Goal: Information Seeking & Learning: Learn about a topic

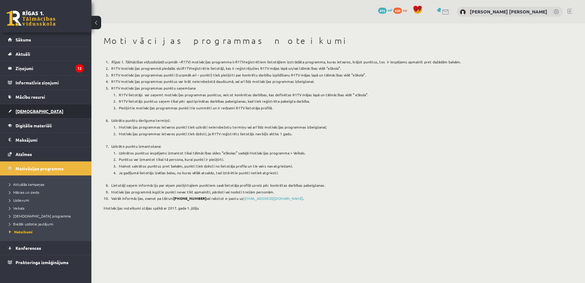
click at [49, 111] on link "[DEMOGRAPHIC_DATA]" at bounding box center [46, 111] width 76 height 14
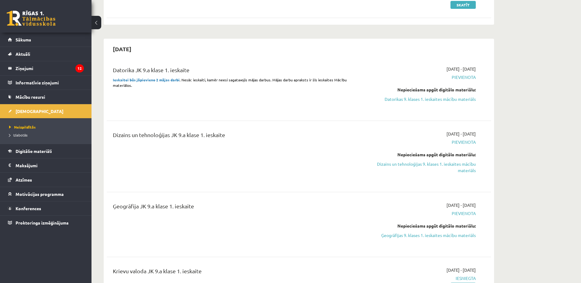
scroll to position [305, 0]
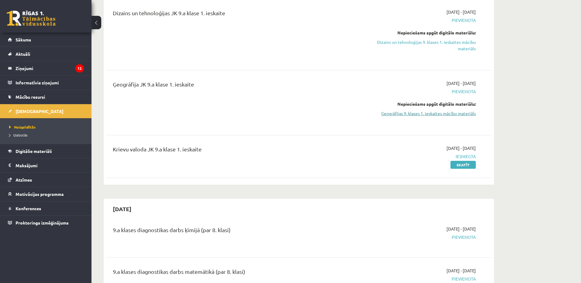
click at [418, 114] on link "Ģeogrāfijas 9. klases 1. ieskaites mācību materiāls" at bounding box center [418, 113] width 115 height 6
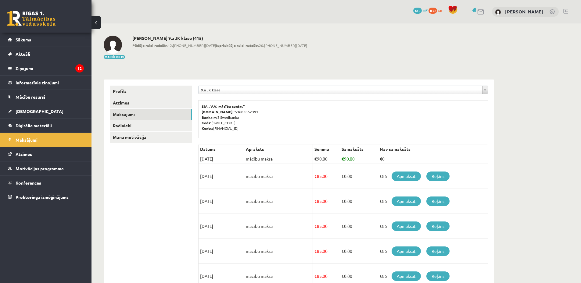
click at [349, 54] on div "Mainīt bildi Ādams Aleksandrs Kovaļenko 9.a JK klase (415) Pēdējo reizi redzēts…" at bounding box center [299, 48] width 390 height 24
click at [436, 179] on link "Rēķins" at bounding box center [437, 176] width 23 height 9
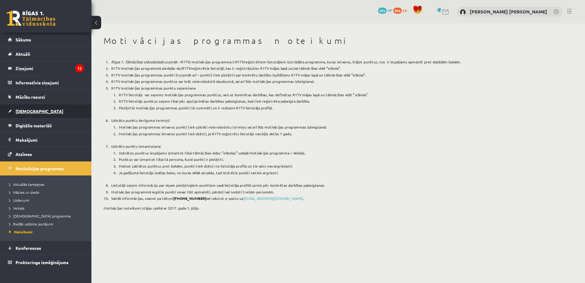
click at [35, 109] on link "[DEMOGRAPHIC_DATA]" at bounding box center [46, 111] width 76 height 14
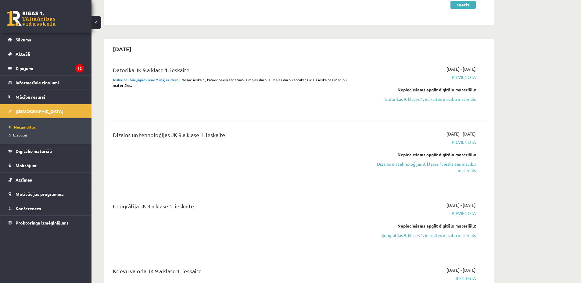
scroll to position [305, 0]
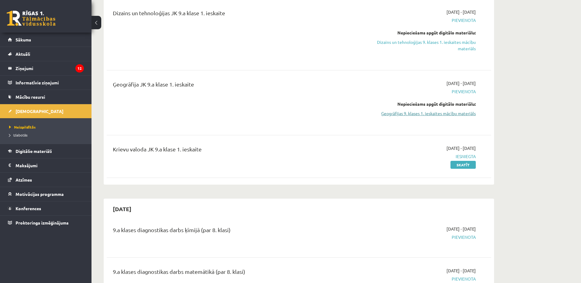
click at [399, 113] on link "Ģeogrāfijas 9. klases 1. ieskaites mācību materiāls" at bounding box center [418, 113] width 115 height 6
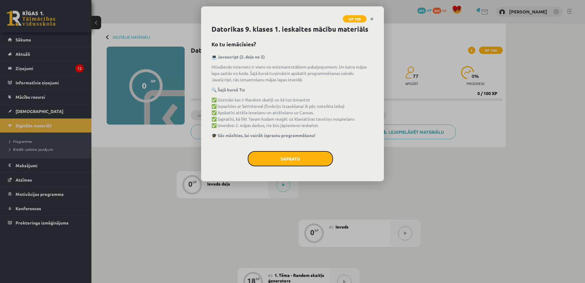
click at [275, 154] on button "Sapratu" at bounding box center [290, 158] width 85 height 15
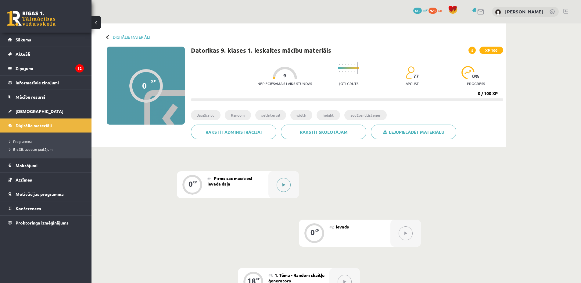
click at [284, 181] on button at bounding box center [283, 185] width 14 height 14
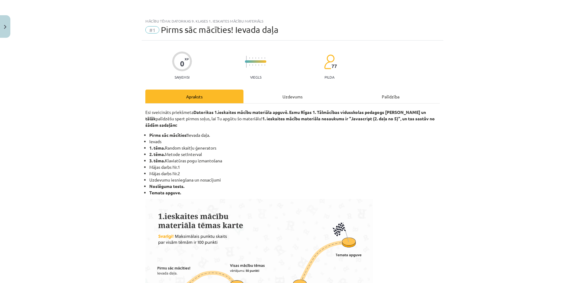
click at [303, 99] on div "Uzdevums" at bounding box center [293, 97] width 98 height 14
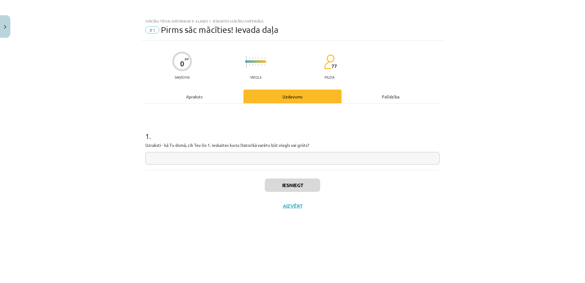
click at [180, 155] on input "text" at bounding box center [292, 158] width 294 height 12
type input "*****"
click at [299, 183] on button "Iesniegt" at bounding box center [292, 185] width 55 height 13
click at [299, 206] on button "Nākamā nodarbība" at bounding box center [293, 210] width 60 height 14
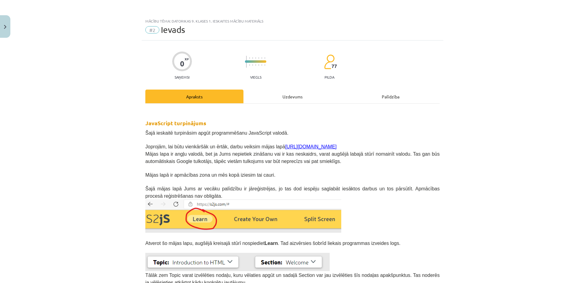
click at [276, 95] on div "Uzdevums" at bounding box center [293, 97] width 98 height 14
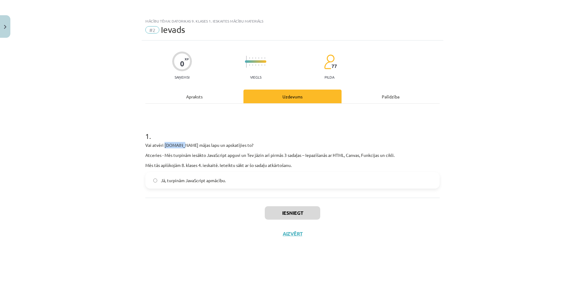
drag, startPoint x: 165, startPoint y: 145, endPoint x: 180, endPoint y: 145, distance: 15.5
click at [180, 145] on p "Vai atvēri s2js.com mājas lapu un apskatījies to?" at bounding box center [292, 145] width 294 height 6
copy p "s2js.com"
click at [108, 107] on div "Mācību tēma: Datorikas 9. klases 1. ieskaites mācību materiāls #2 Ievads 0 XP S…" at bounding box center [292, 141] width 585 height 283
click at [252, 181] on label "Jā, turpinām JavaScript apmācību." at bounding box center [292, 180] width 293 height 15
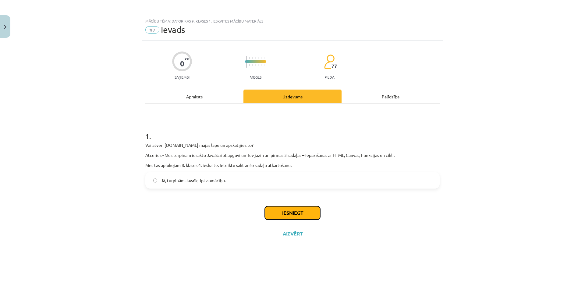
click at [280, 208] on button "Iesniegt" at bounding box center [292, 212] width 55 height 13
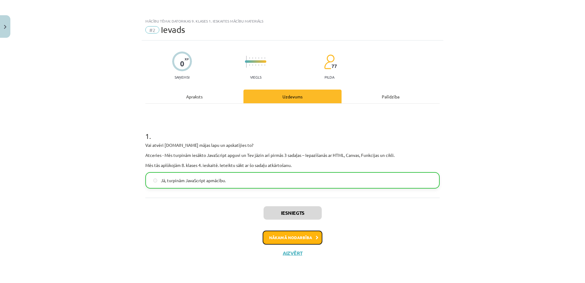
click at [281, 235] on button "Nākamā nodarbība" at bounding box center [293, 238] width 60 height 14
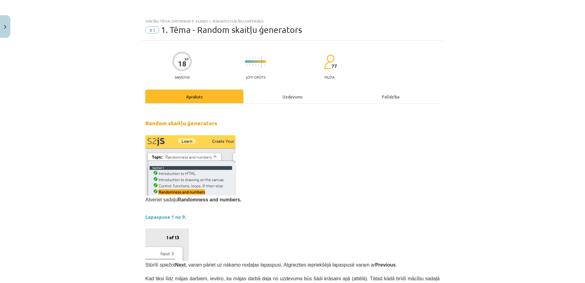
click at [284, 93] on div "Uzdevums" at bounding box center [293, 97] width 98 height 14
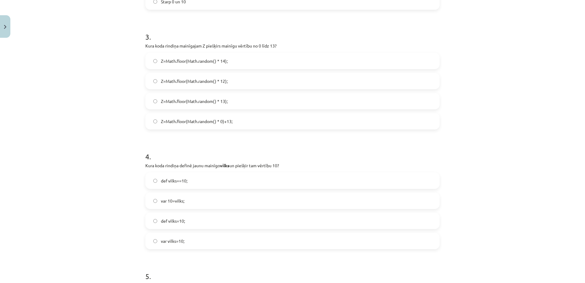
scroll to position [583, 0]
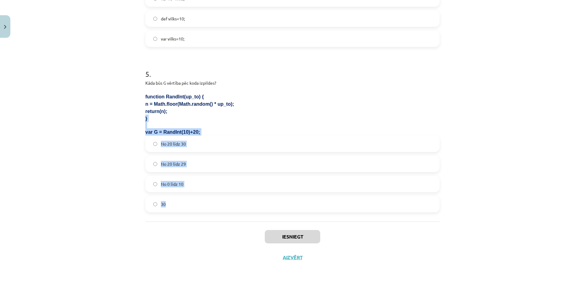
drag, startPoint x: 144, startPoint y: 119, endPoint x: 196, endPoint y: 206, distance: 101.7
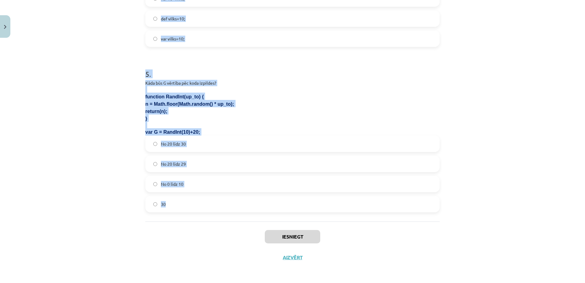
drag, startPoint x: 144, startPoint y: 135, endPoint x: 200, endPoint y: 213, distance: 96.1
copy form "1 . Kāda vērtība tiks piešķirtam mainīgajam D pēc koda izpildes? <canvas id=myC…"
click at [235, 103] on p "n = Math.floor(Math.random() * up_to);" at bounding box center [292, 103] width 294 height 7
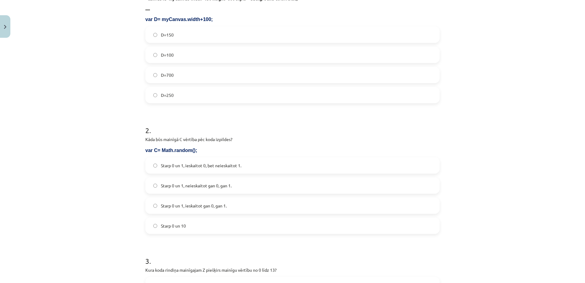
scroll to position [35, 0]
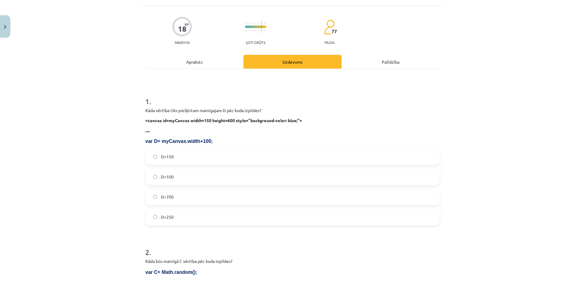
click at [189, 215] on label "D=250" at bounding box center [292, 216] width 293 height 15
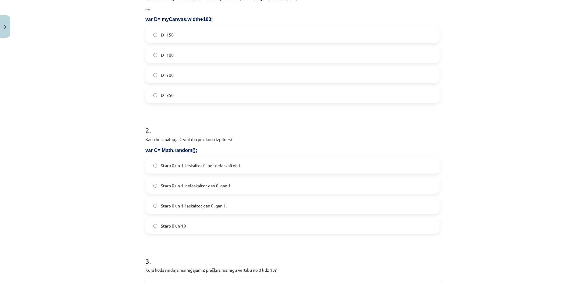
scroll to position [218, 0]
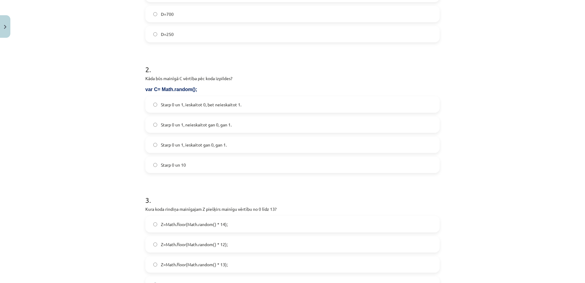
click at [239, 106] on span "Starp 0 un 1, ieskaitot 0, bet neieskaitot 1." at bounding box center [201, 104] width 80 height 6
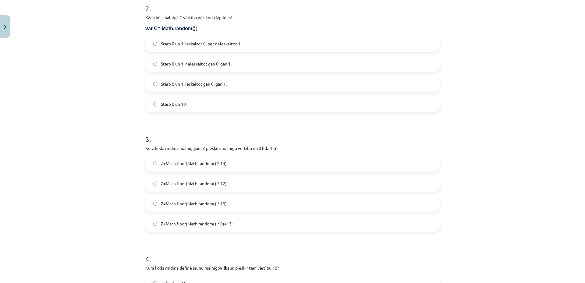
scroll to position [340, 0]
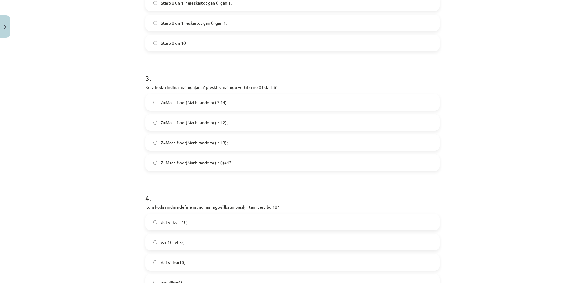
click at [251, 106] on label "Z=Math.floor(Math.random() * 14);" at bounding box center [292, 102] width 293 height 15
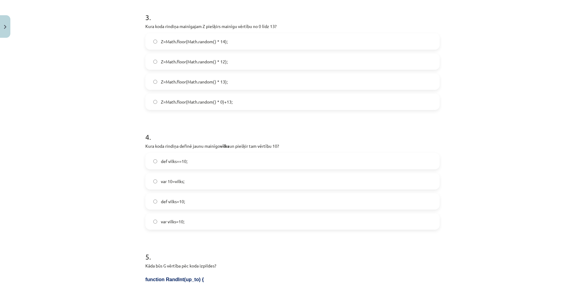
scroll to position [461, 0]
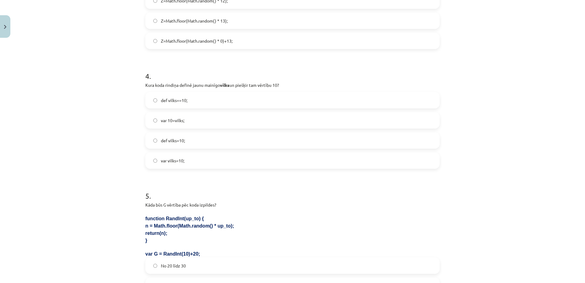
click at [218, 161] on label "var vilks=10;" at bounding box center [292, 160] width 293 height 15
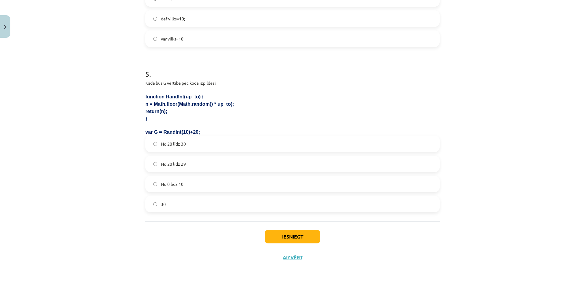
drag, startPoint x: 228, startPoint y: 161, endPoint x: 233, endPoint y: 165, distance: 6.1
click at [229, 161] on label "No 20 līdz 29" at bounding box center [292, 163] width 293 height 15
click at [297, 240] on button "Iesniegt" at bounding box center [292, 236] width 55 height 13
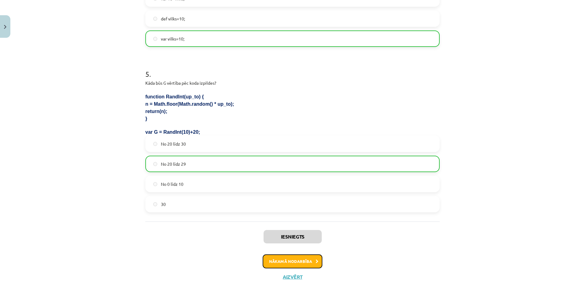
click at [269, 261] on button "Nākamā nodarbība" at bounding box center [293, 261] width 60 height 14
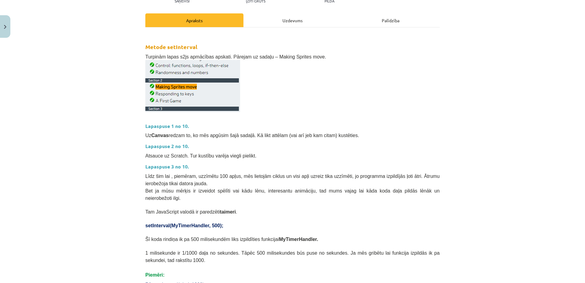
scroll to position [0, 0]
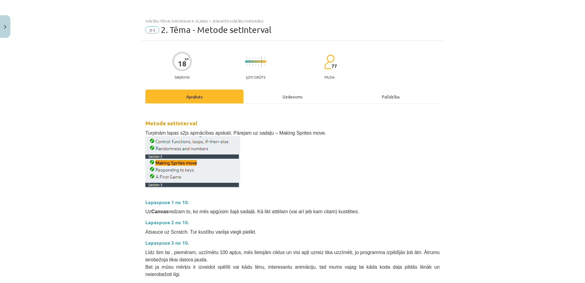
click at [291, 96] on div "Uzdevums" at bounding box center [293, 97] width 98 height 14
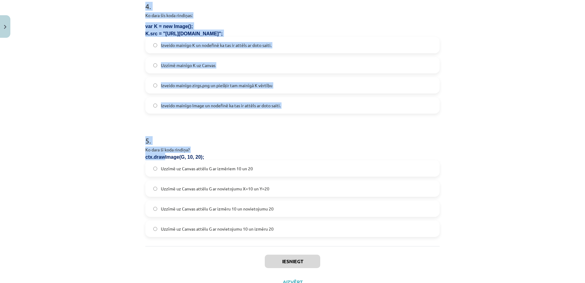
scroll to position [528, 0]
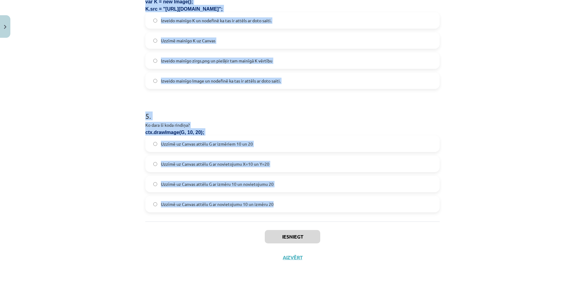
drag, startPoint x: 144, startPoint y: 122, endPoint x: 274, endPoint y: 206, distance: 154.0
copy form "1 . Kura koda rindiņa izsauks funkciju HH reizi sekundē? setInterval(HH, 60); s…"
click at [235, 102] on h1 "5 ." at bounding box center [292, 110] width 294 height 19
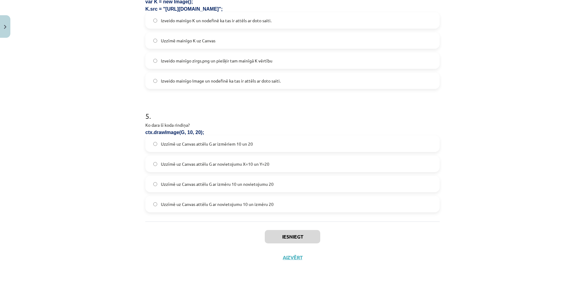
scroll to position [101, 0]
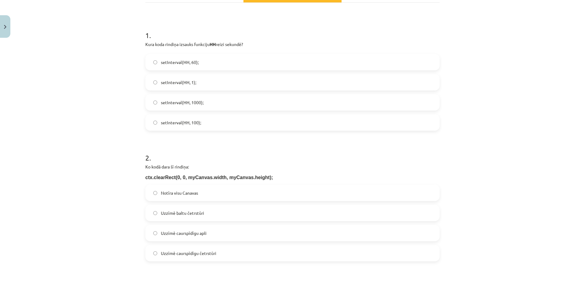
click at [230, 107] on label "setInterval(HH, 1000);" at bounding box center [292, 102] width 293 height 15
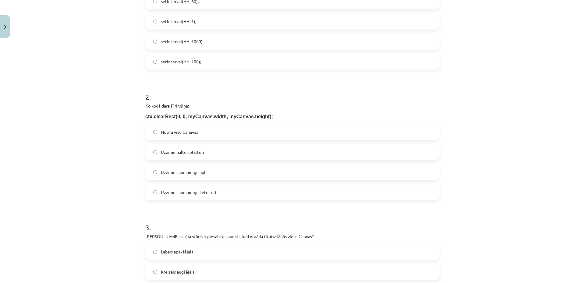
click at [212, 132] on label "Notīra visu Canavas" at bounding box center [292, 131] width 293 height 15
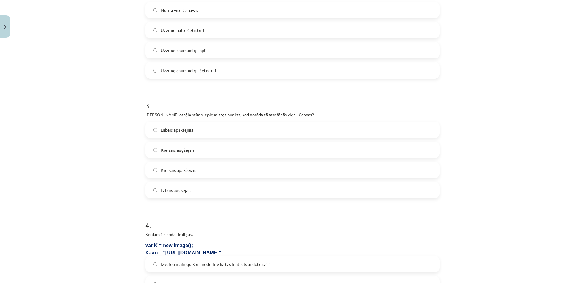
click at [230, 151] on label "Kreisais augšējais" at bounding box center [292, 149] width 293 height 15
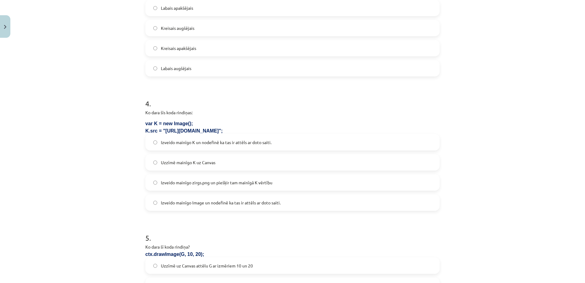
scroll to position [467, 0]
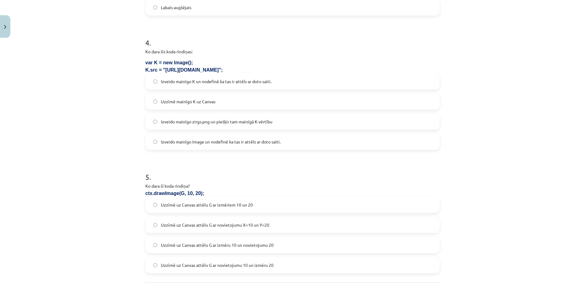
click at [282, 121] on label "Izveido mainīgo zirgs.png un piešķir tam mainīgā K vērtību" at bounding box center [292, 121] width 293 height 15
click at [260, 82] on span "Izveido mainīgo K un nodefinē ka tas ir attēls ar doto saiti." at bounding box center [216, 81] width 111 height 6
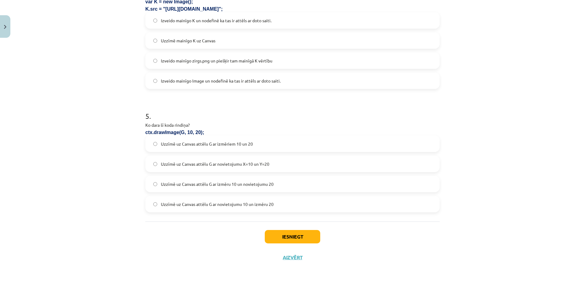
click at [277, 165] on label "Uzzīmē uz Canvas attēlu G ar novietojumu X=10 un Y=20" at bounding box center [292, 163] width 293 height 15
click at [291, 234] on button "Iesniegt" at bounding box center [292, 236] width 55 height 13
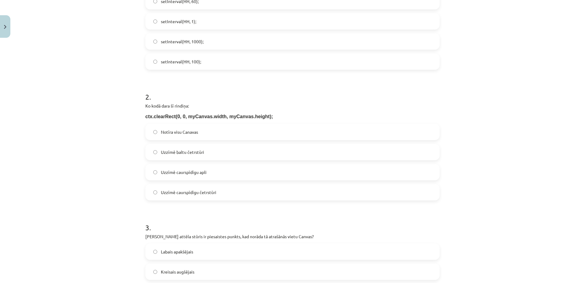
scroll to position [0, 0]
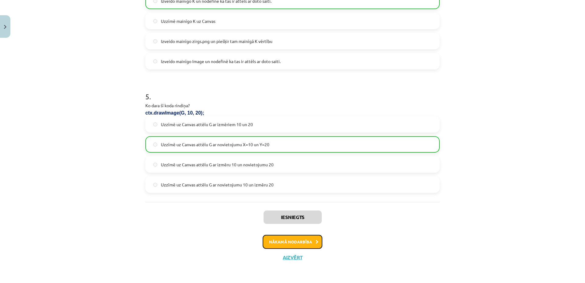
click at [287, 245] on button "Nākamā nodarbība" at bounding box center [293, 242] width 60 height 14
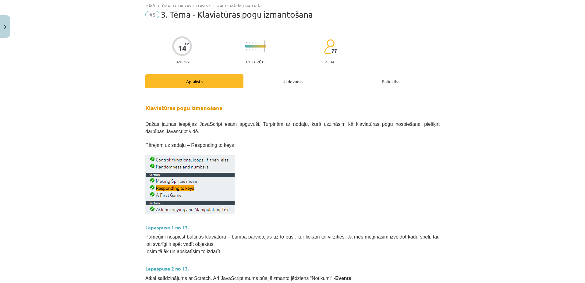
click at [289, 83] on div "Uzdevums" at bounding box center [293, 81] width 98 height 14
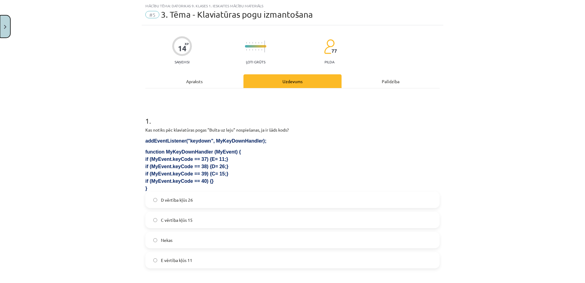
click at [0, 29] on button "Close" at bounding box center [5, 26] width 10 height 23
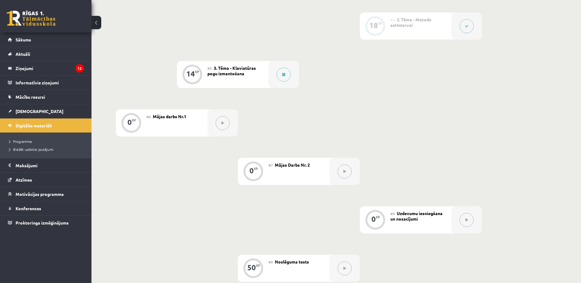
scroll to position [366, 0]
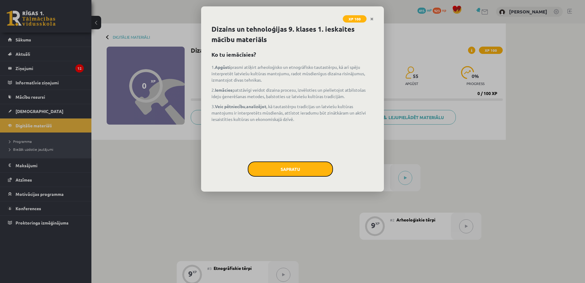
click at [295, 170] on button "Sapratu" at bounding box center [290, 169] width 85 height 15
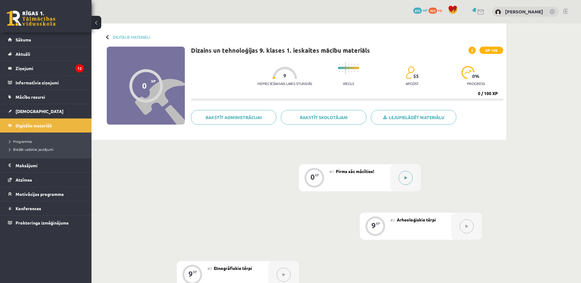
click at [402, 177] on button at bounding box center [405, 178] width 14 height 14
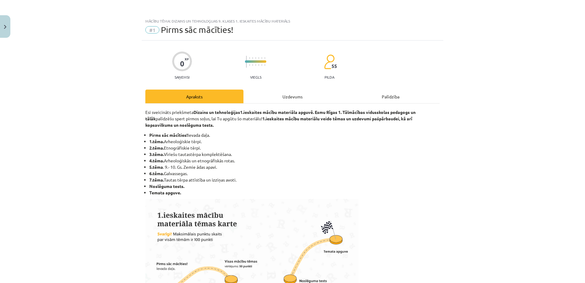
scroll to position [61, 0]
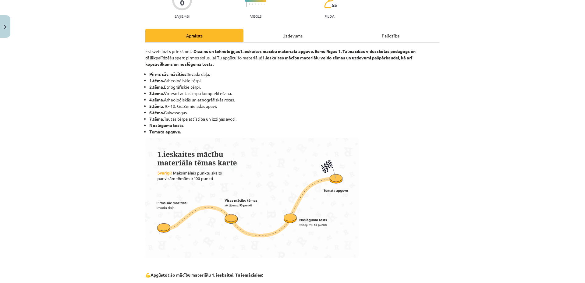
click at [292, 34] on div "Uzdevums" at bounding box center [293, 36] width 98 height 14
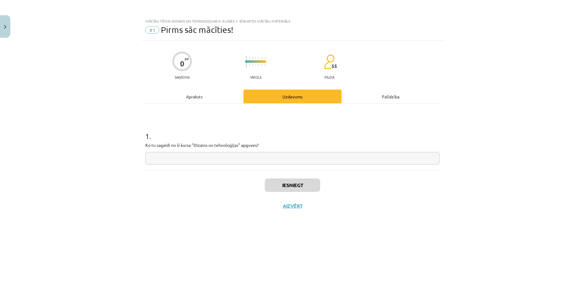
scroll to position [0, 0]
click at [275, 158] on input "text" at bounding box center [292, 158] width 294 height 12
type input "*********"
click at [292, 184] on button "Iesniegt" at bounding box center [292, 185] width 55 height 13
click at [294, 188] on button "Iesniegt" at bounding box center [292, 185] width 55 height 13
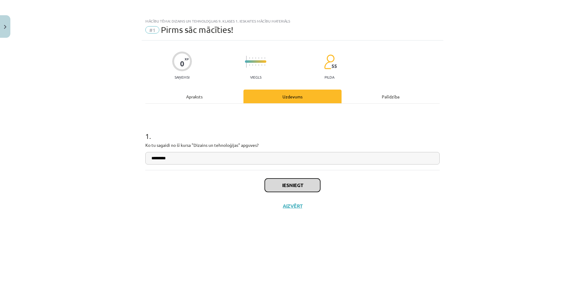
click at [294, 187] on button "Iesniegt" at bounding box center [292, 185] width 55 height 13
click at [293, 187] on button "Iesniegt" at bounding box center [292, 185] width 55 height 13
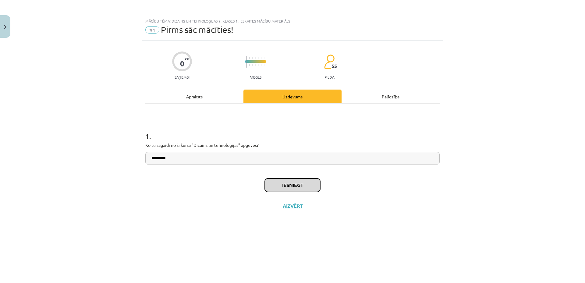
click at [292, 187] on button "Iesniegt" at bounding box center [292, 185] width 55 height 13
click at [292, 188] on button "Iesniegt" at bounding box center [292, 185] width 55 height 13
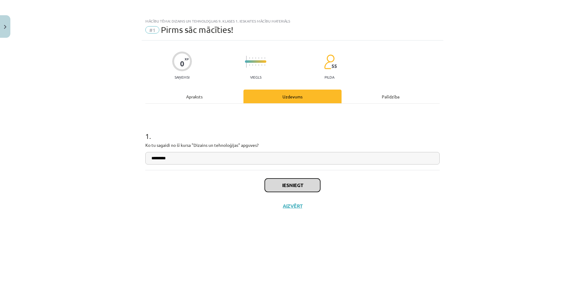
click at [292, 188] on button "Iesniegt" at bounding box center [292, 185] width 55 height 13
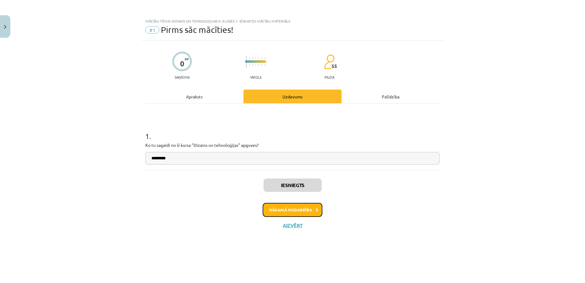
click at [292, 211] on button "Nākamā nodarbība" at bounding box center [293, 210] width 60 height 14
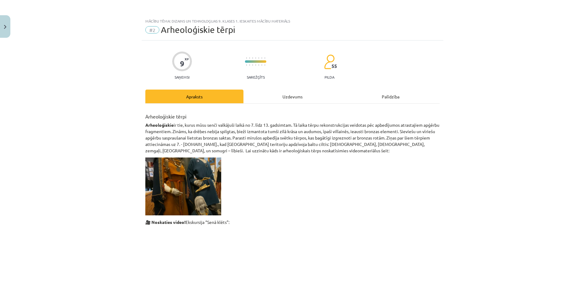
click at [293, 99] on div "Uzdevums" at bounding box center [293, 97] width 98 height 14
